Goal: Transaction & Acquisition: Purchase product/service

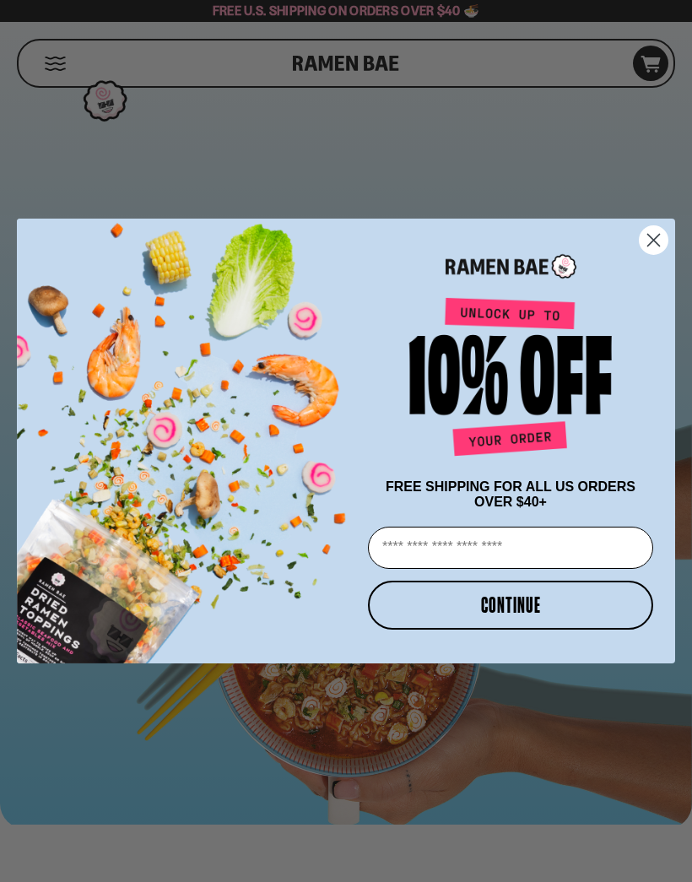
click at [666, 238] on circle "Close dialog" at bounding box center [654, 240] width 28 height 28
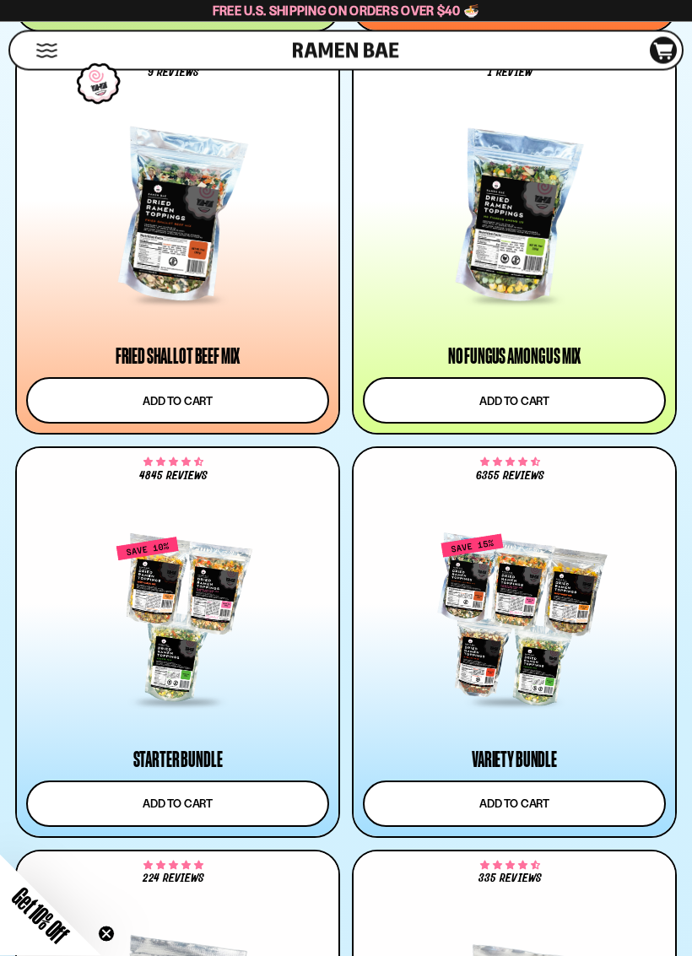
scroll to position [1766, 0]
click at [232, 710] on div at bounding box center [177, 616] width 303 height 242
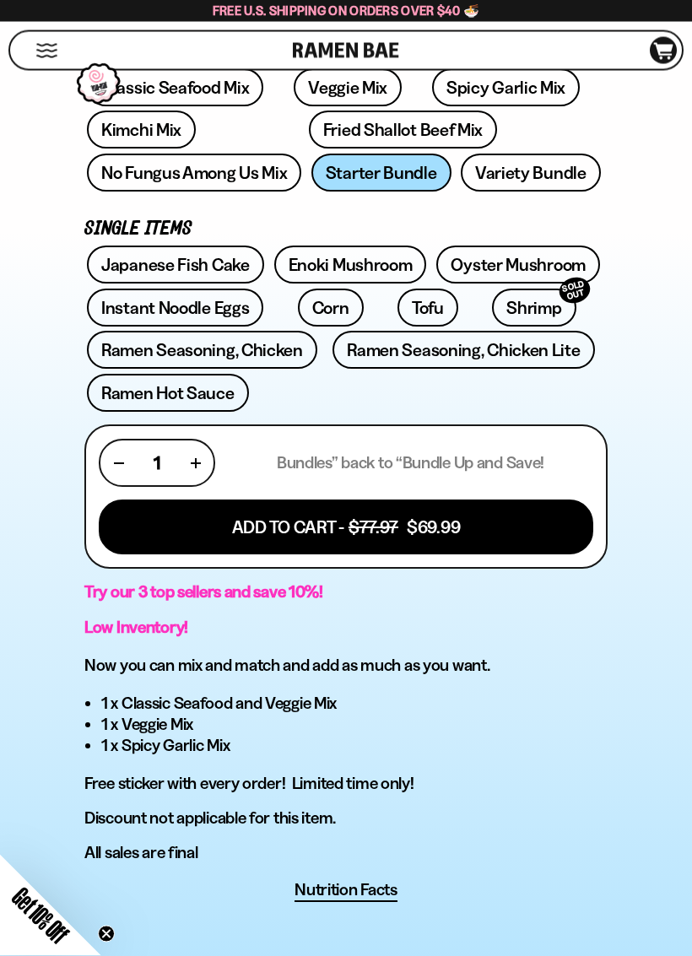
scroll to position [704, 0]
click at [361, 271] on link "Enoki Mushroom" at bounding box center [350, 265] width 153 height 38
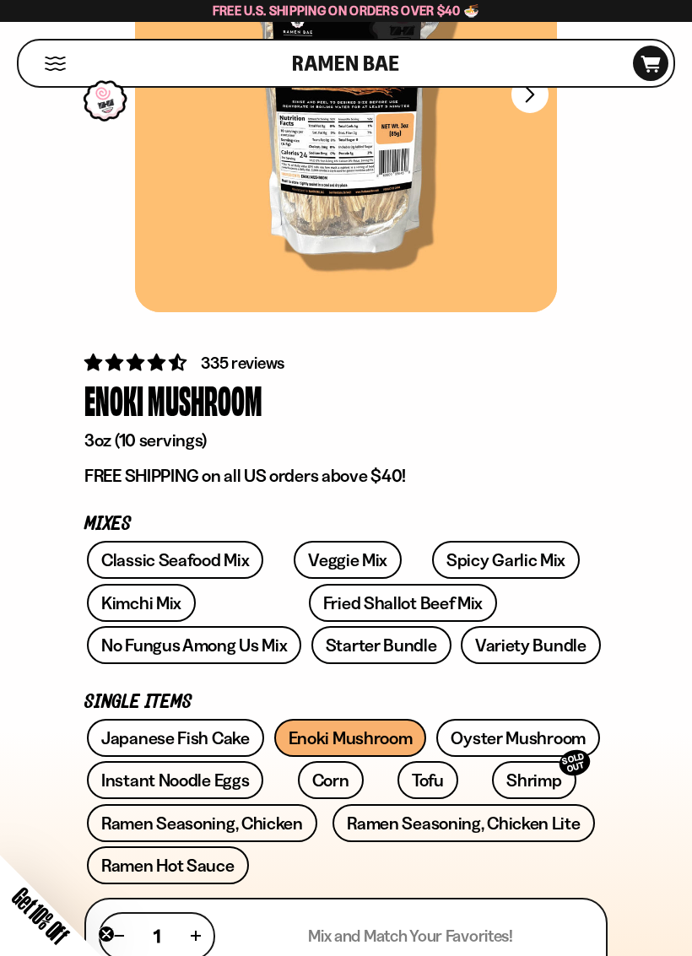
scroll to position [392, 0]
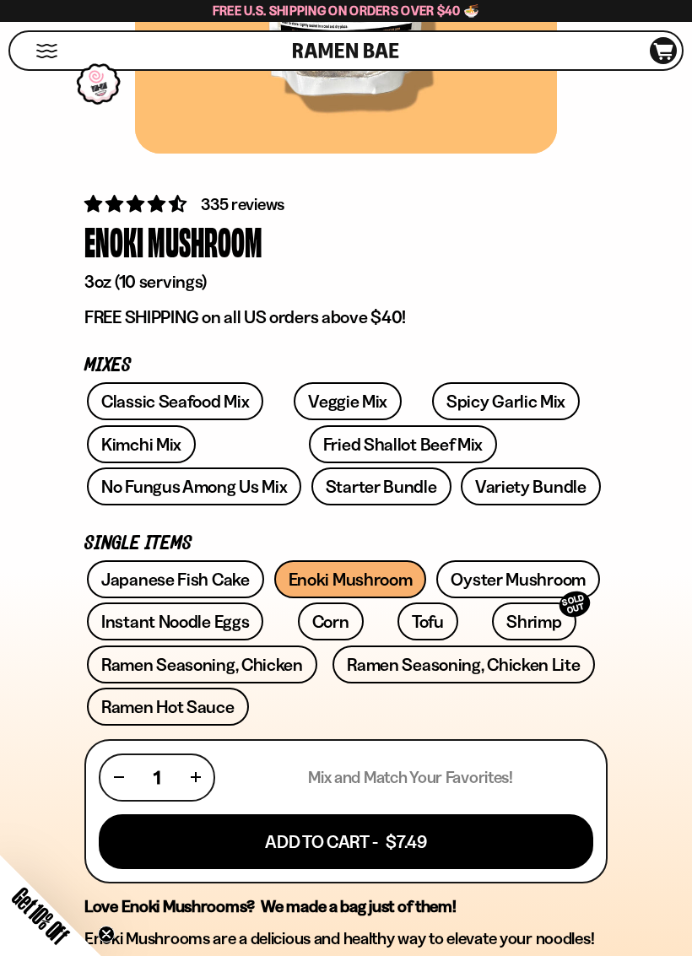
click at [197, 404] on link "Classic Seafood Mix" at bounding box center [175, 401] width 176 height 38
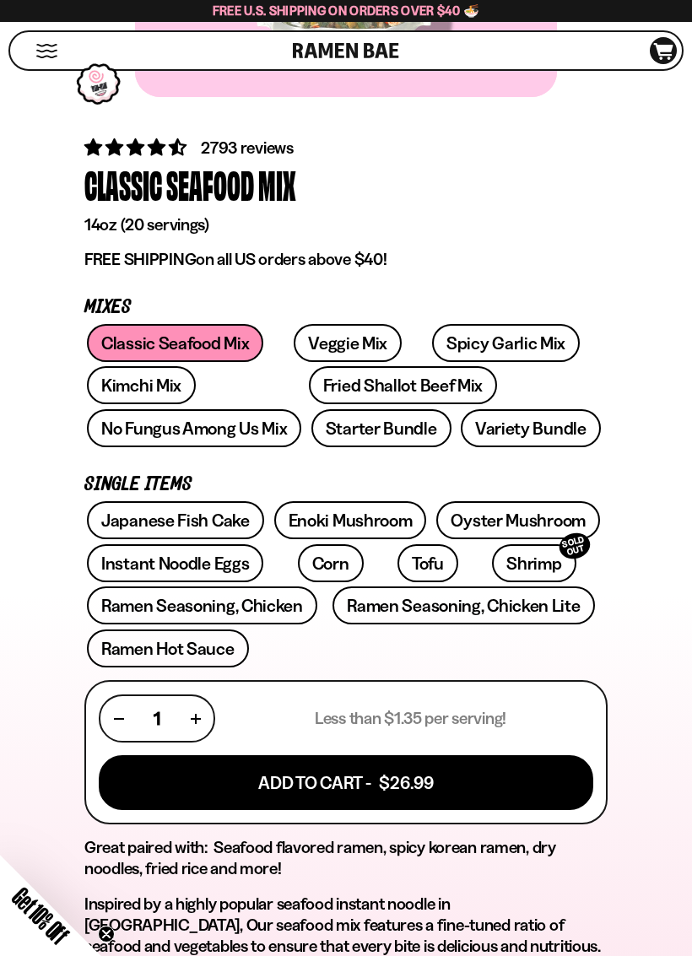
scroll to position [457, 0]
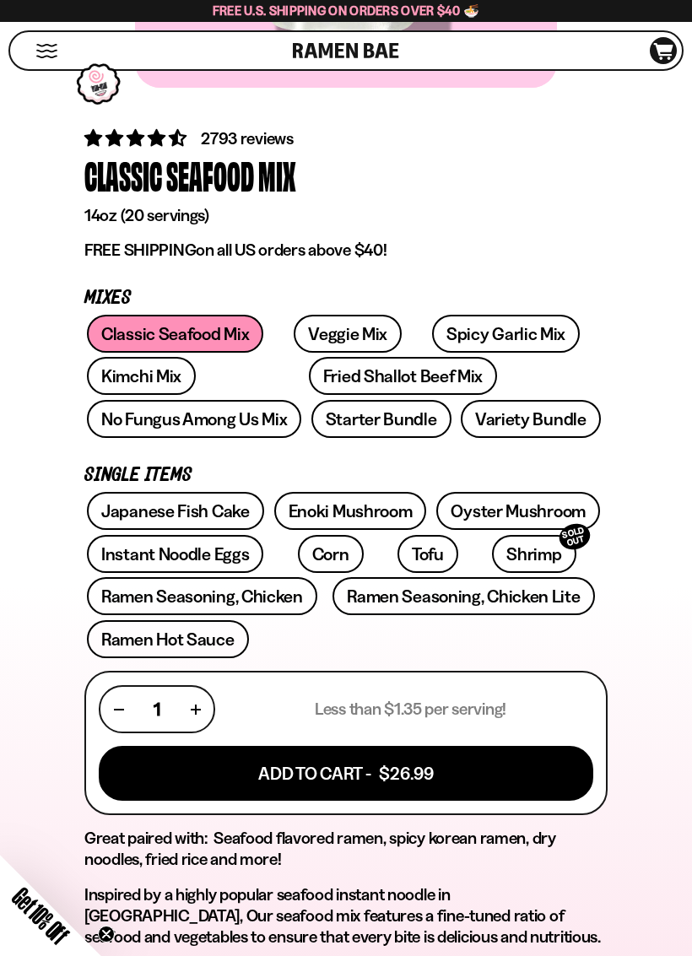
click at [365, 511] on link "Enoki Mushroom" at bounding box center [350, 511] width 153 height 38
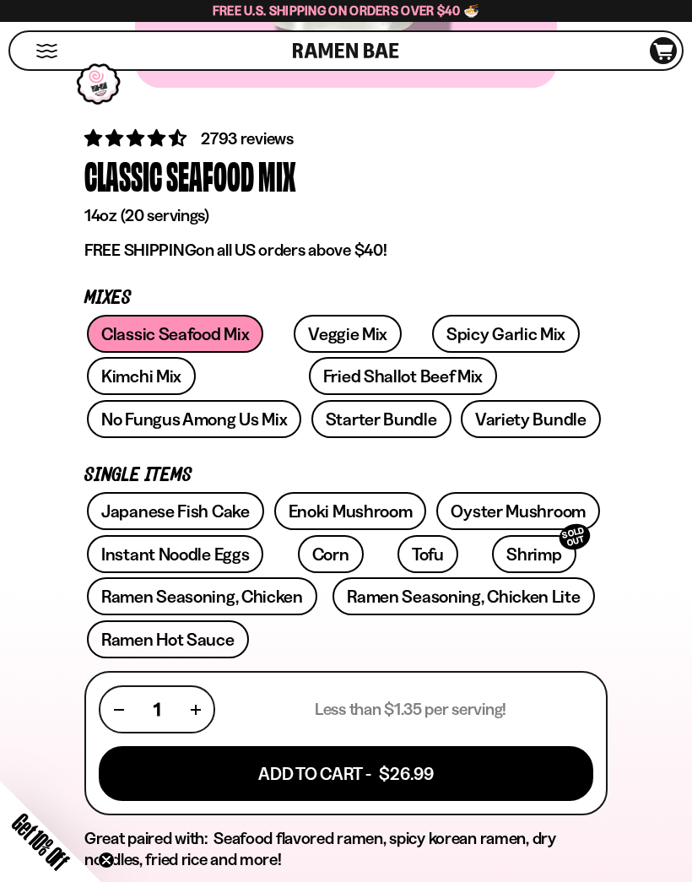
click at [336, 338] on link "Veggie Mix" at bounding box center [348, 334] width 108 height 38
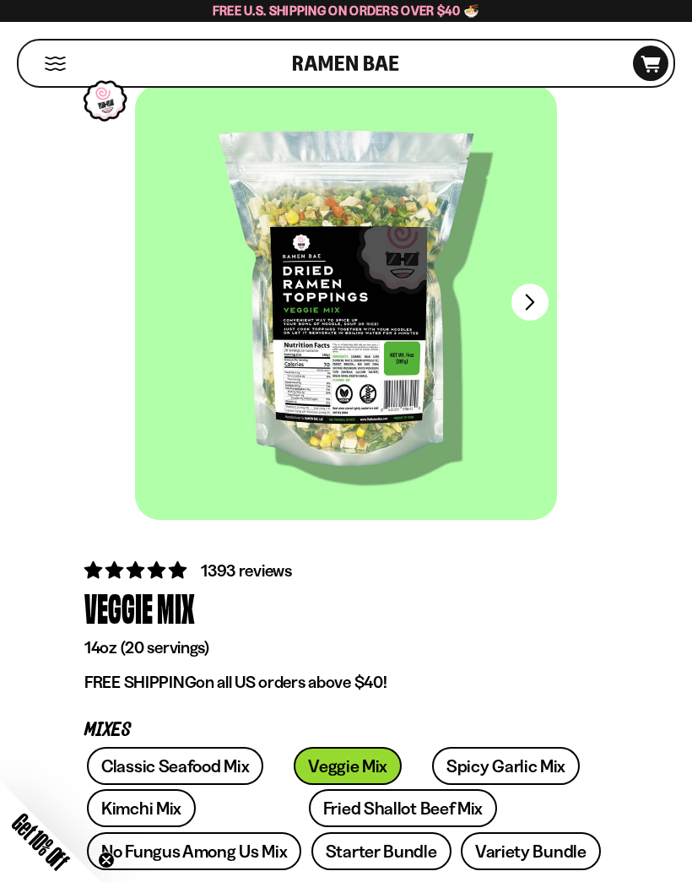
scroll to position [24, 0]
